Goal: Information Seeking & Learning: Learn about a topic

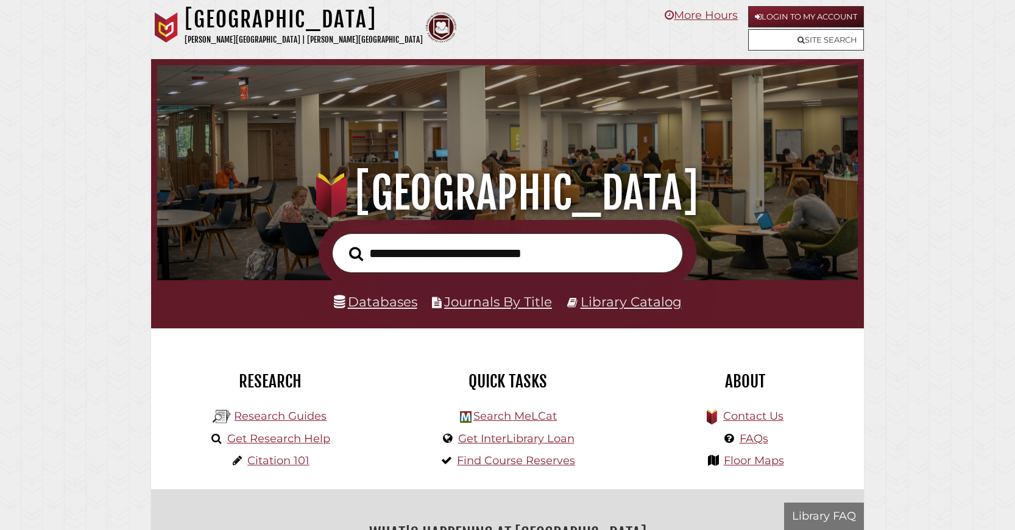
scroll to position [231, 694]
click at [469, 269] on input "text" at bounding box center [507, 253] width 351 height 40
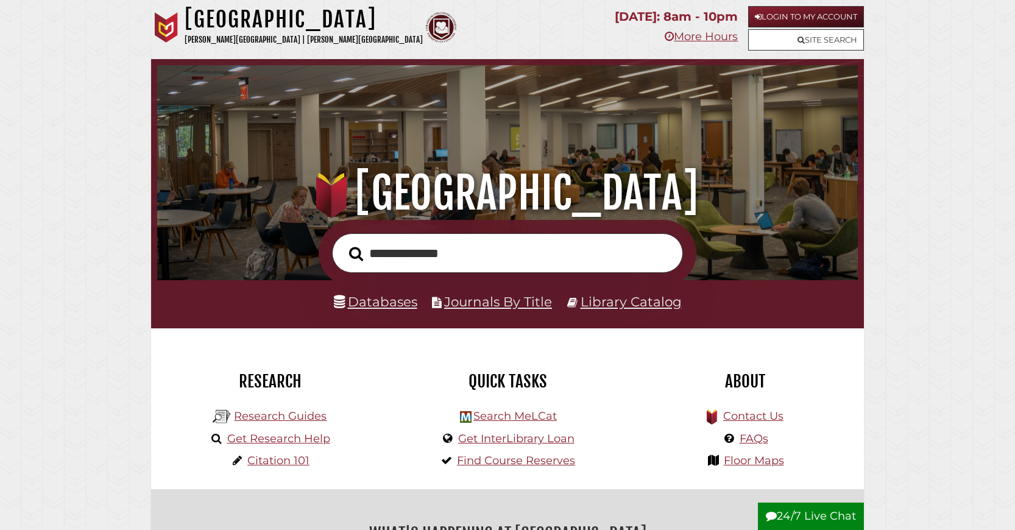
type input "**********"
click at [343, 243] on button "Search" at bounding box center [356, 254] width 26 height 22
click at [400, 309] on link "Databases" at bounding box center [375, 302] width 83 height 16
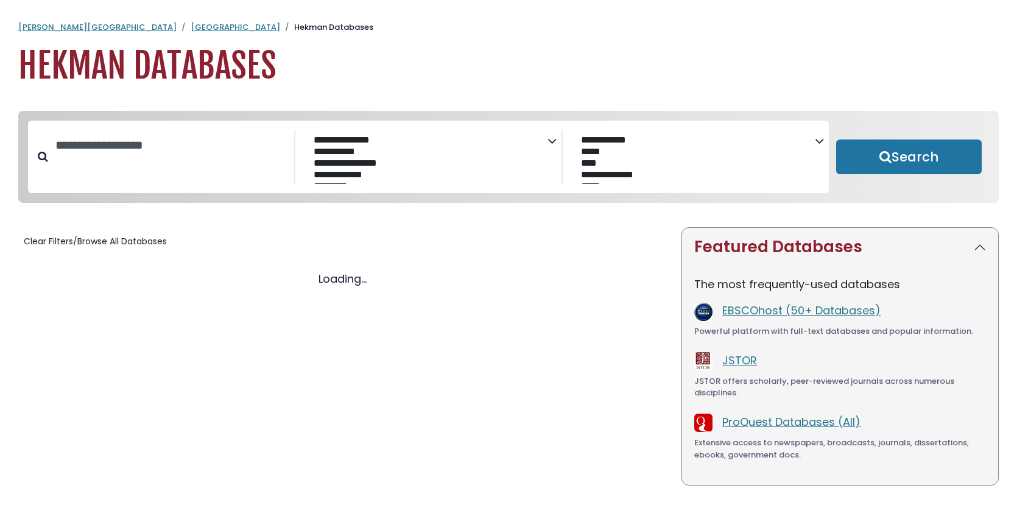
select select "Database Subject Filter"
select select "Database Vendors Filter"
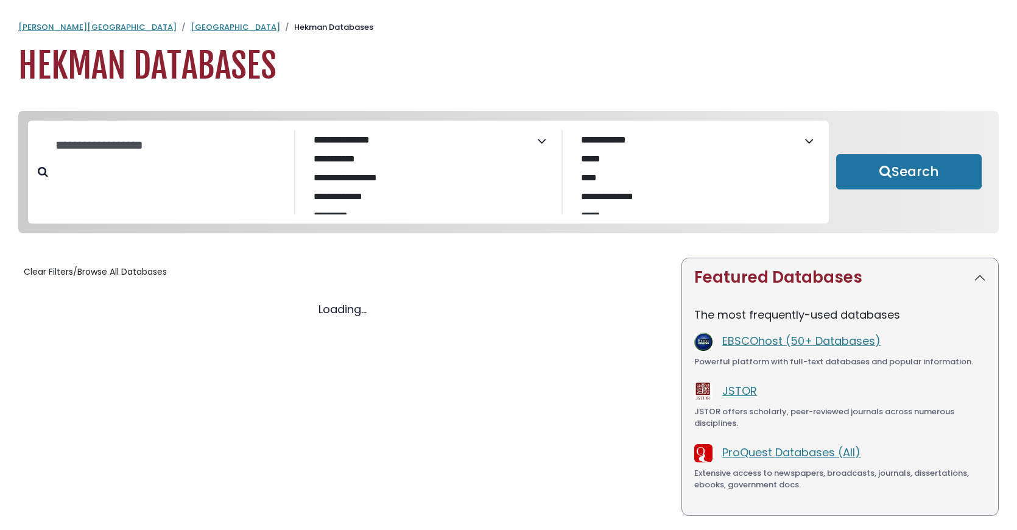
select select "Database Subject Filter"
select select "Database Vendors Filter"
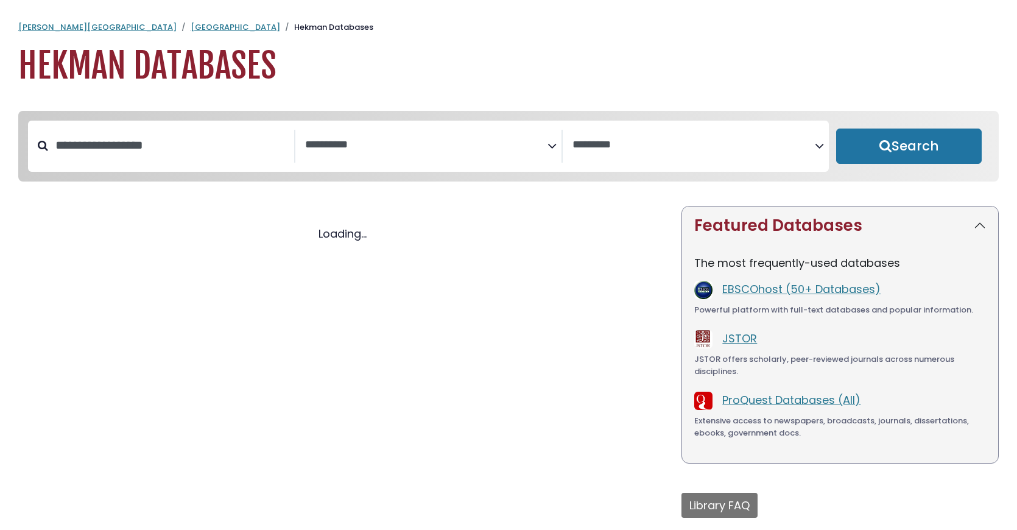
select select "Database Subject Filter"
select select "Database Vendors Filter"
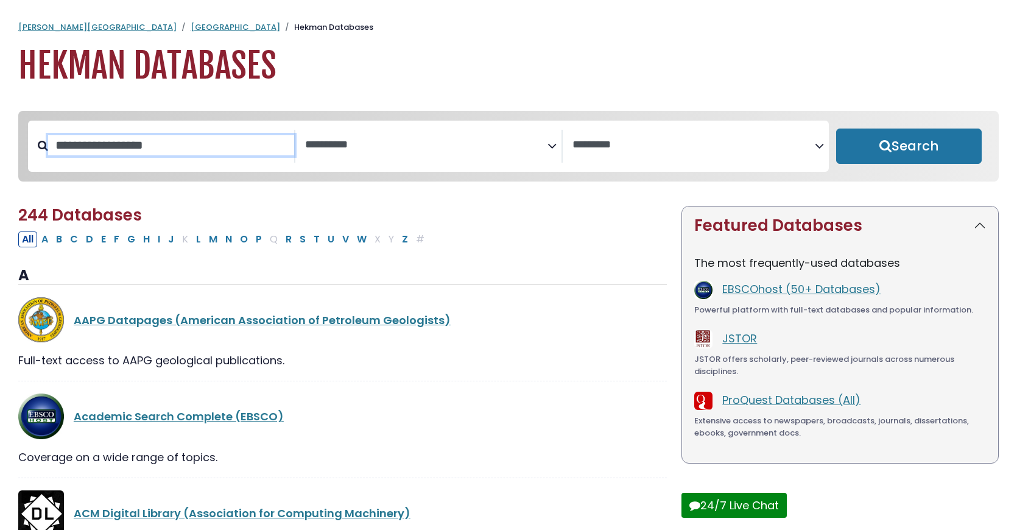
click at [192, 155] on input "Search database by title or keyword" at bounding box center [171, 145] width 246 height 20
type input "****"
click at [836, 129] on button "Search" at bounding box center [909, 146] width 146 height 35
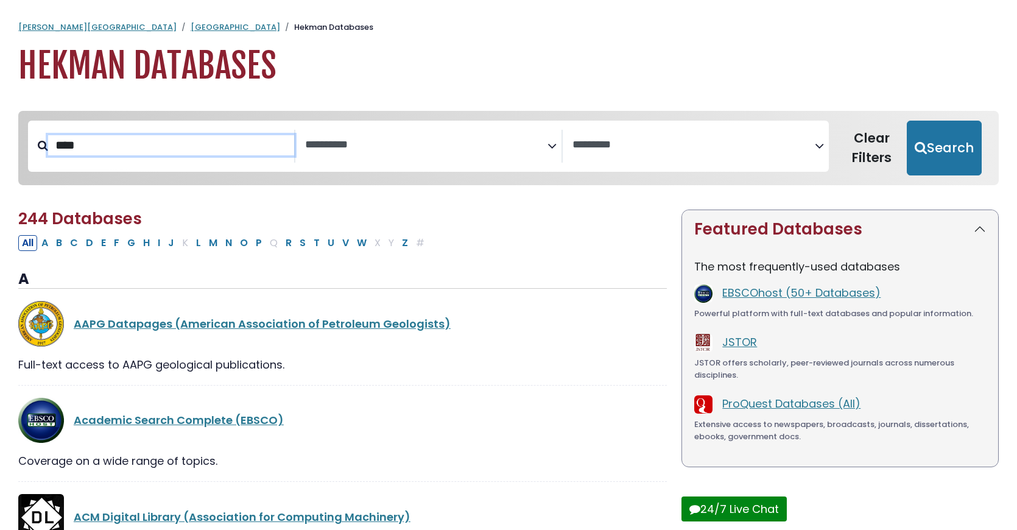
select select "Database Subject Filter"
select select "Database Vendors Filter"
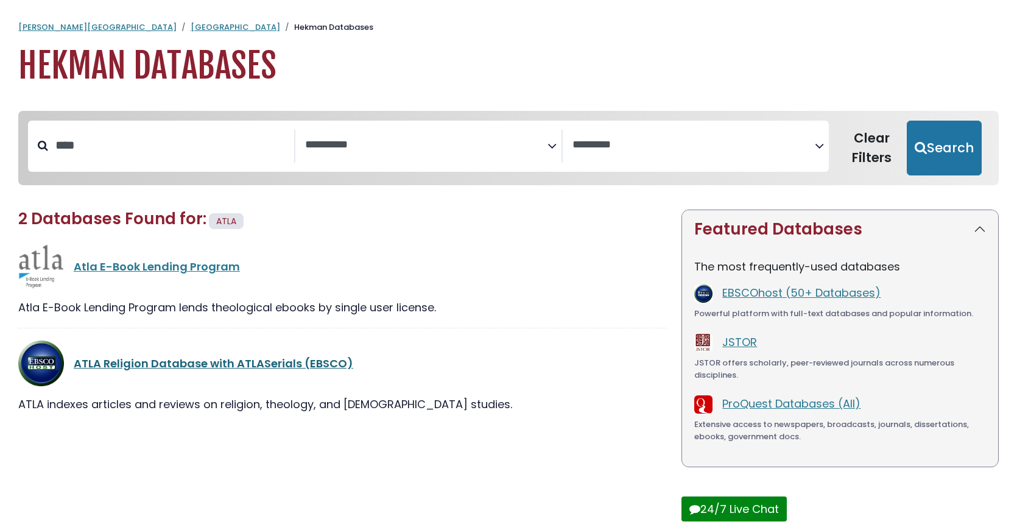
click at [167, 371] on link "ATLA Religion Database with ATLASerials (EBSCO)" at bounding box center [214, 363] width 280 height 15
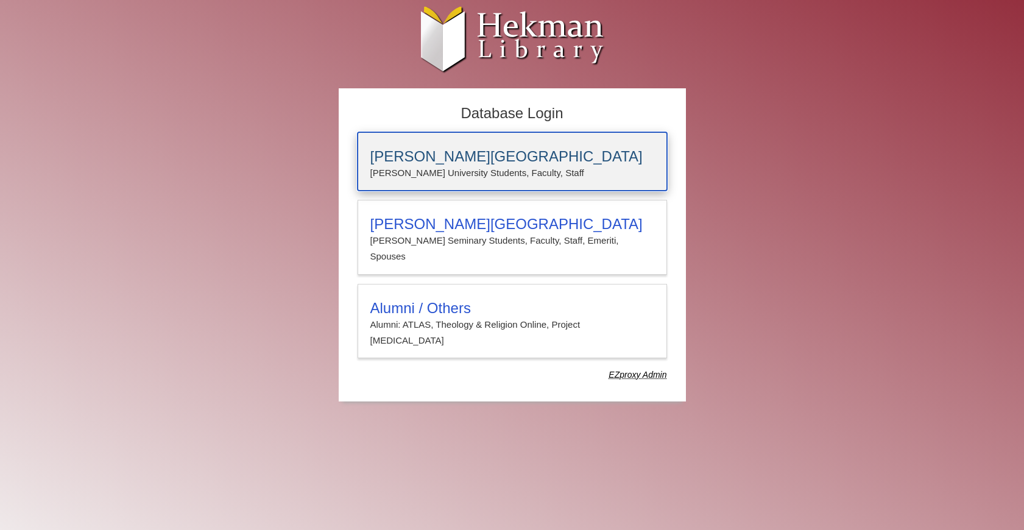
click at [416, 169] on p "[PERSON_NAME] University Students, Faculty, Staff" at bounding box center [512, 173] width 284 height 16
